Goal: Task Accomplishment & Management: Use online tool/utility

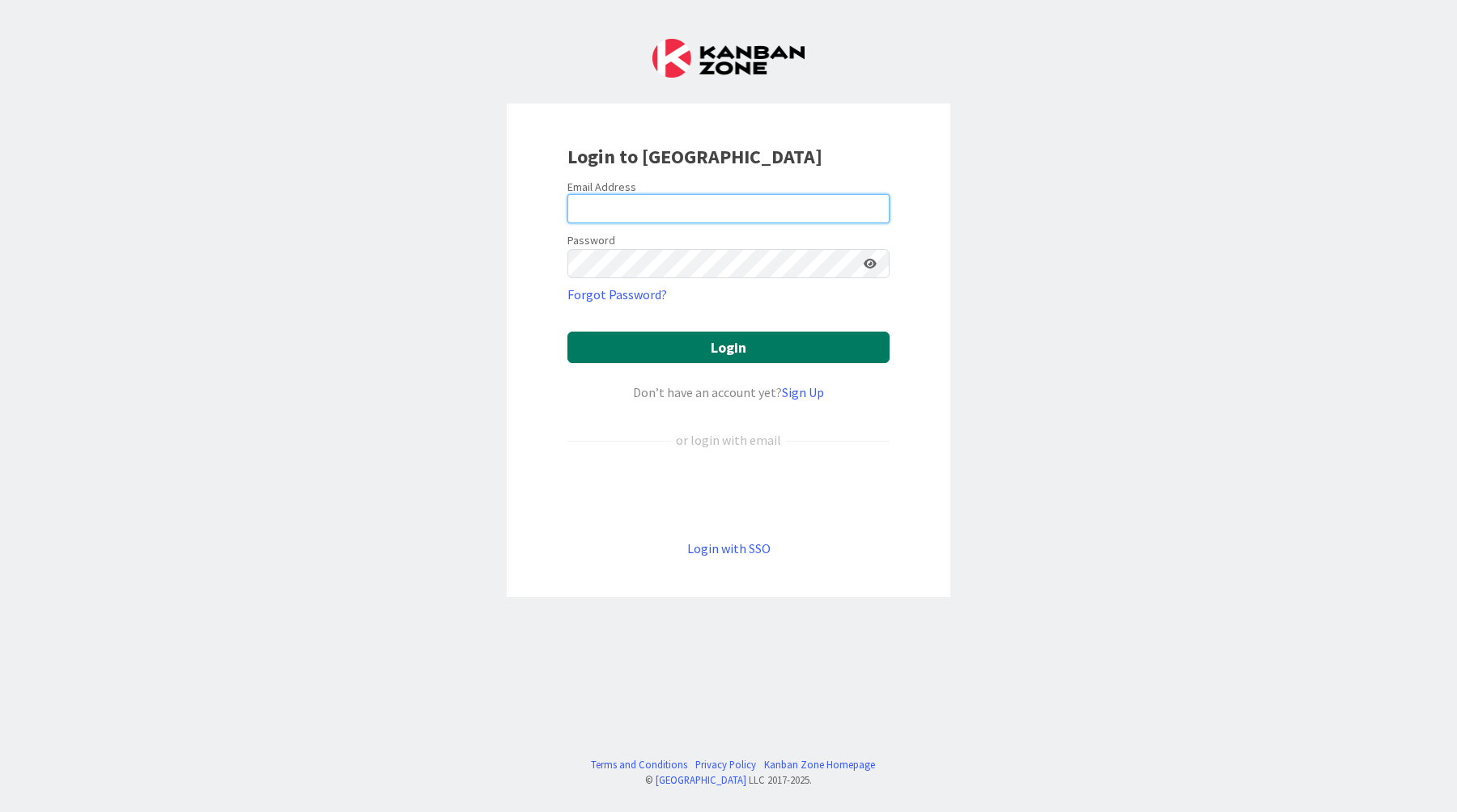
type input "[EMAIL_ADDRESS][DOMAIN_NAME]"
click at [673, 343] on button "Login" at bounding box center [728, 347] width 322 height 32
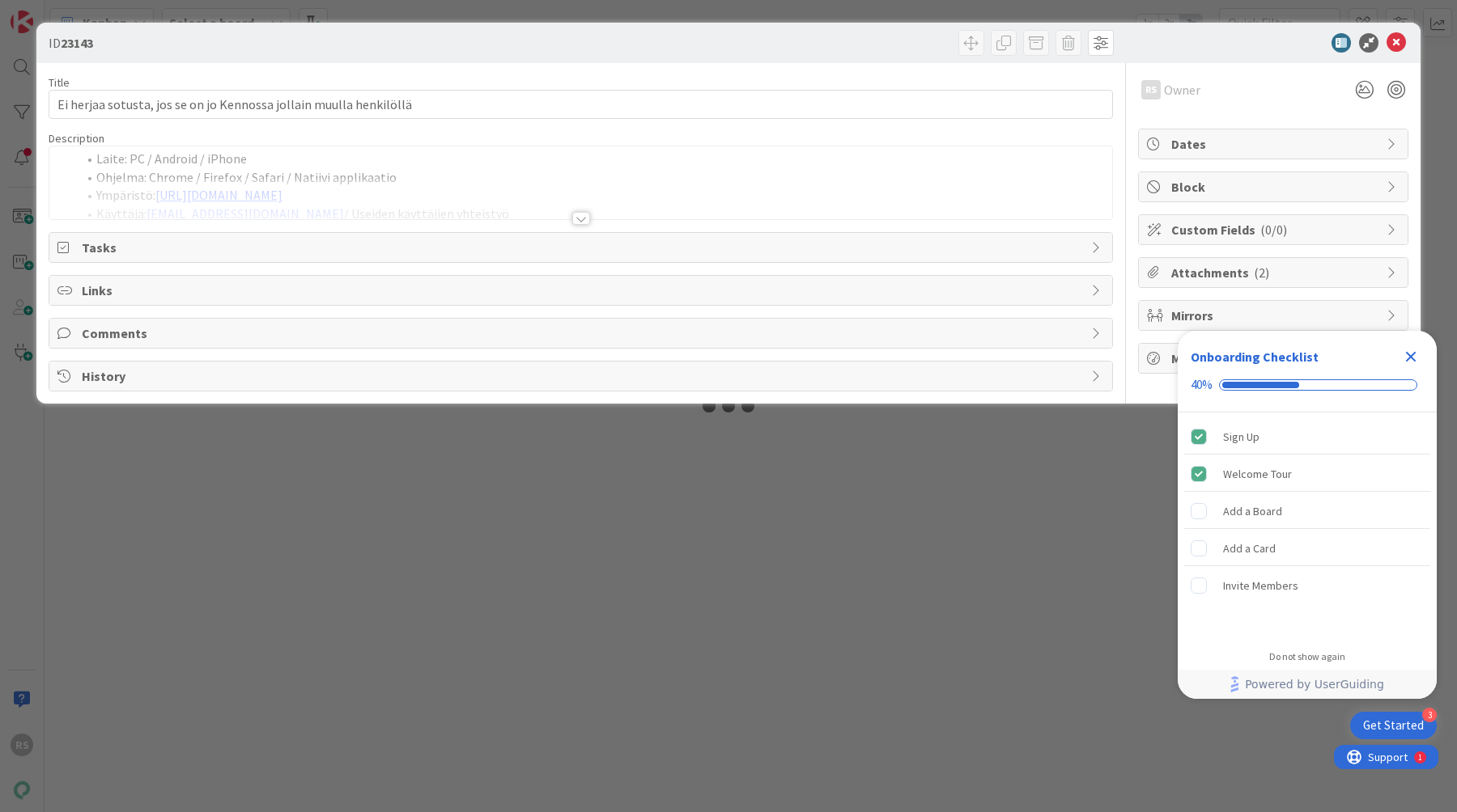
click at [1404, 358] on icon "Close Checklist" at bounding box center [1410, 356] width 19 height 19
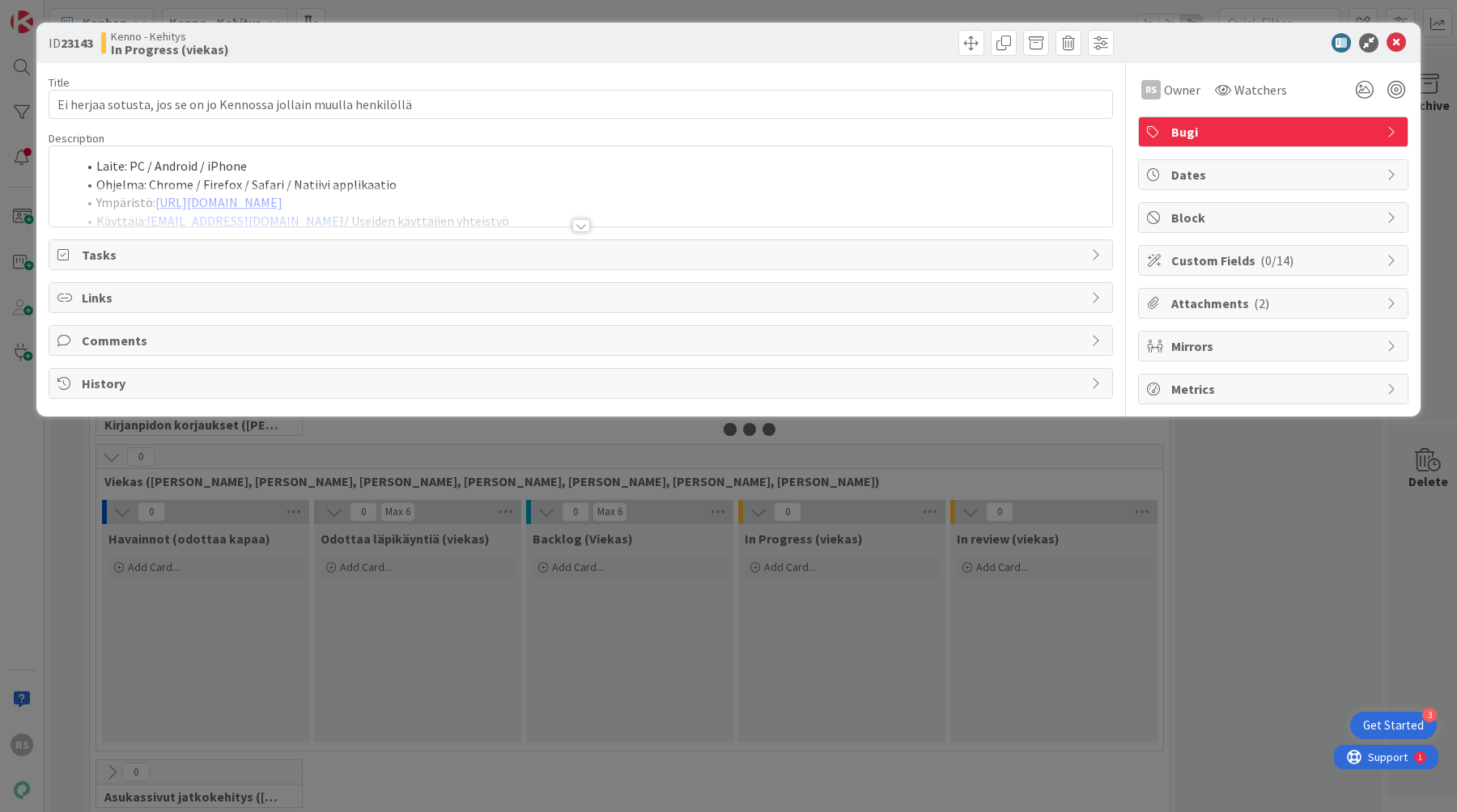
click at [588, 213] on div at bounding box center [580, 206] width 1063 height 42
